Goal: Information Seeking & Learning: Learn about a topic

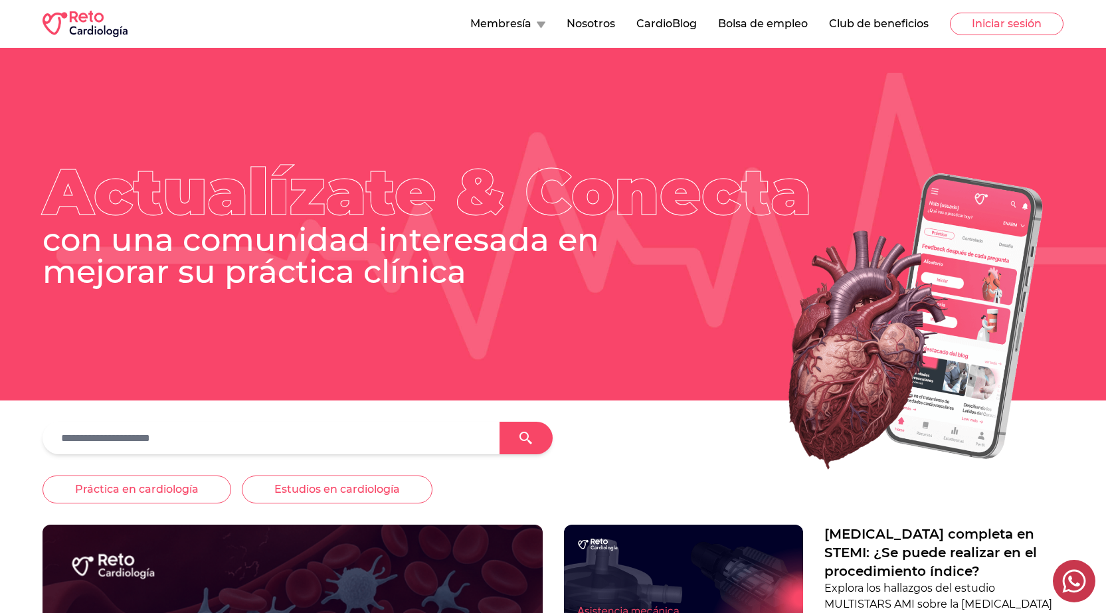
click at [672, 26] on button "CardioBlog" at bounding box center [667, 24] width 60 height 16
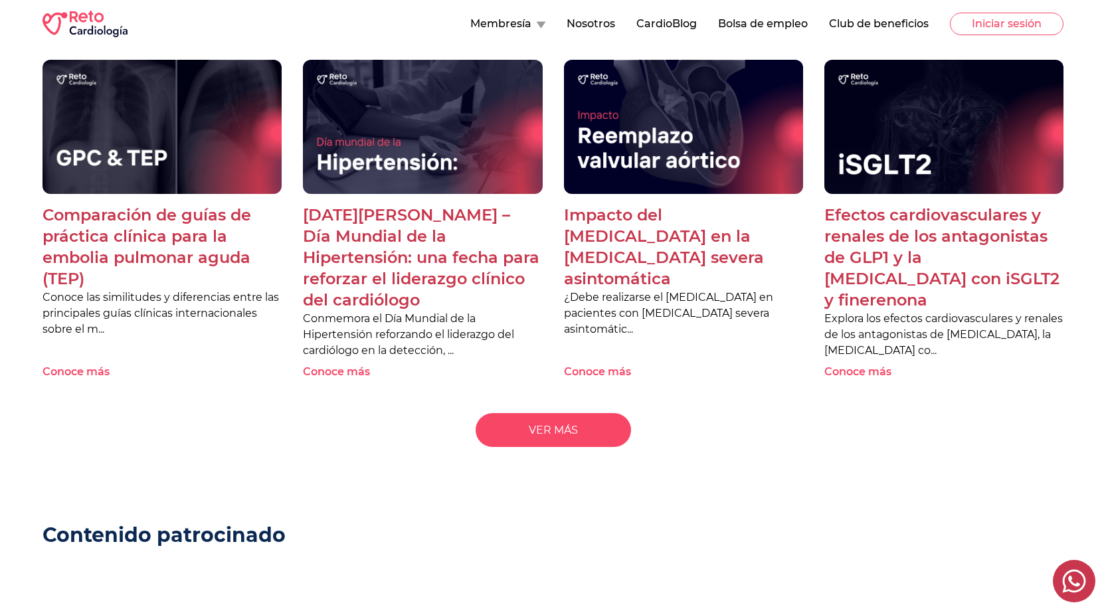
scroll to position [1263, 0]
